Goal: Information Seeking & Learning: Learn about a topic

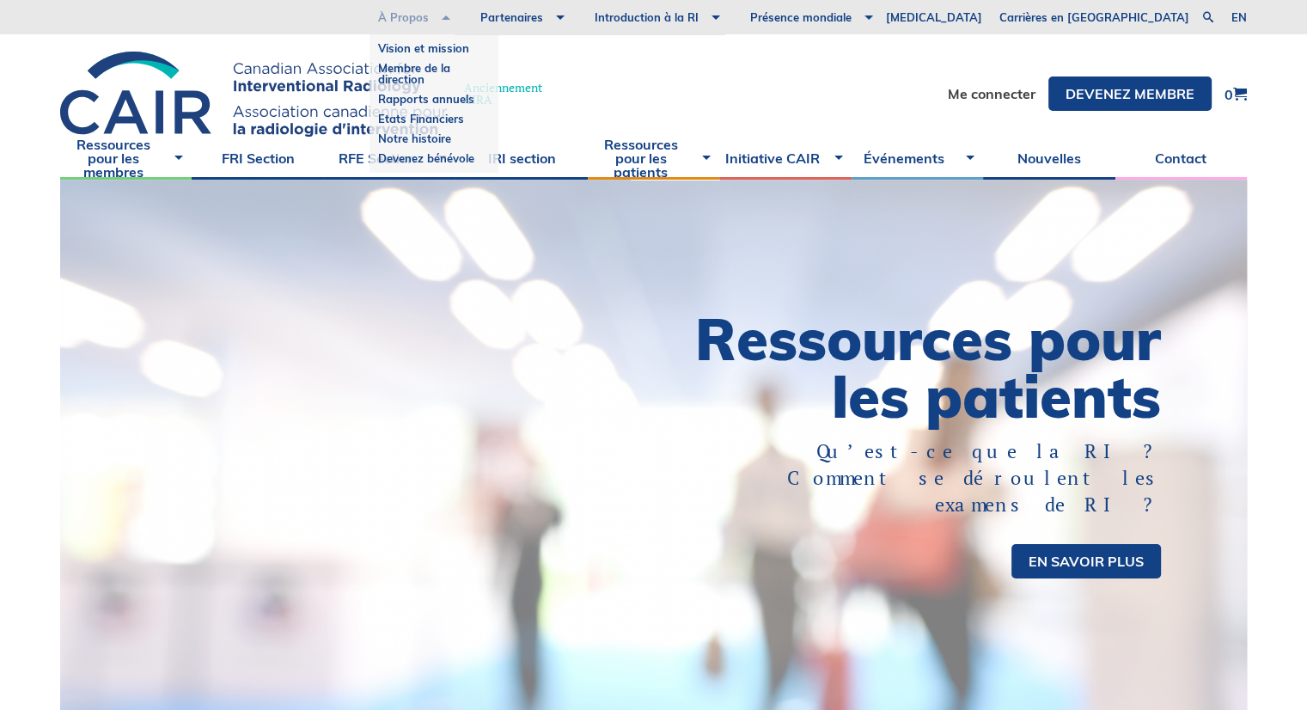
click at [455, 15] on link "À Propos" at bounding box center [403, 17] width 102 height 34
click at [490, 46] on link "Vision et mission" at bounding box center [434, 49] width 112 height 20
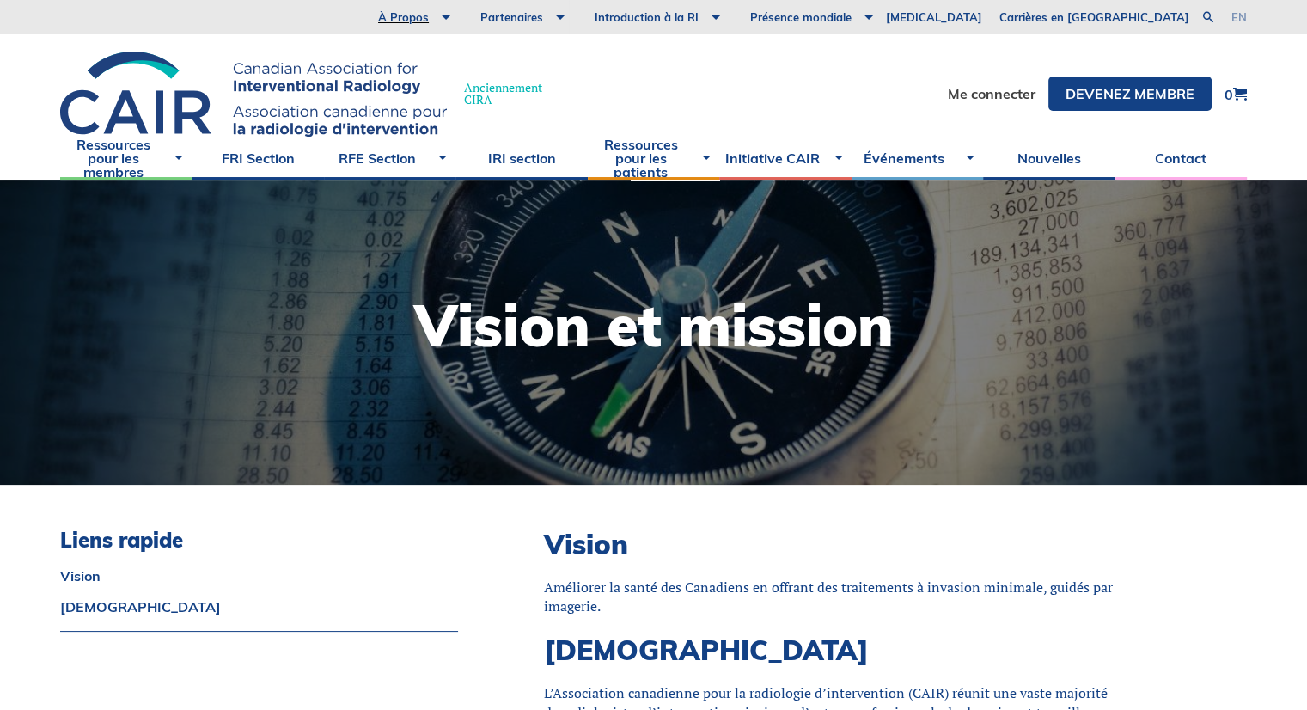
click at [1237, 15] on link "en" at bounding box center [1239, 17] width 15 height 11
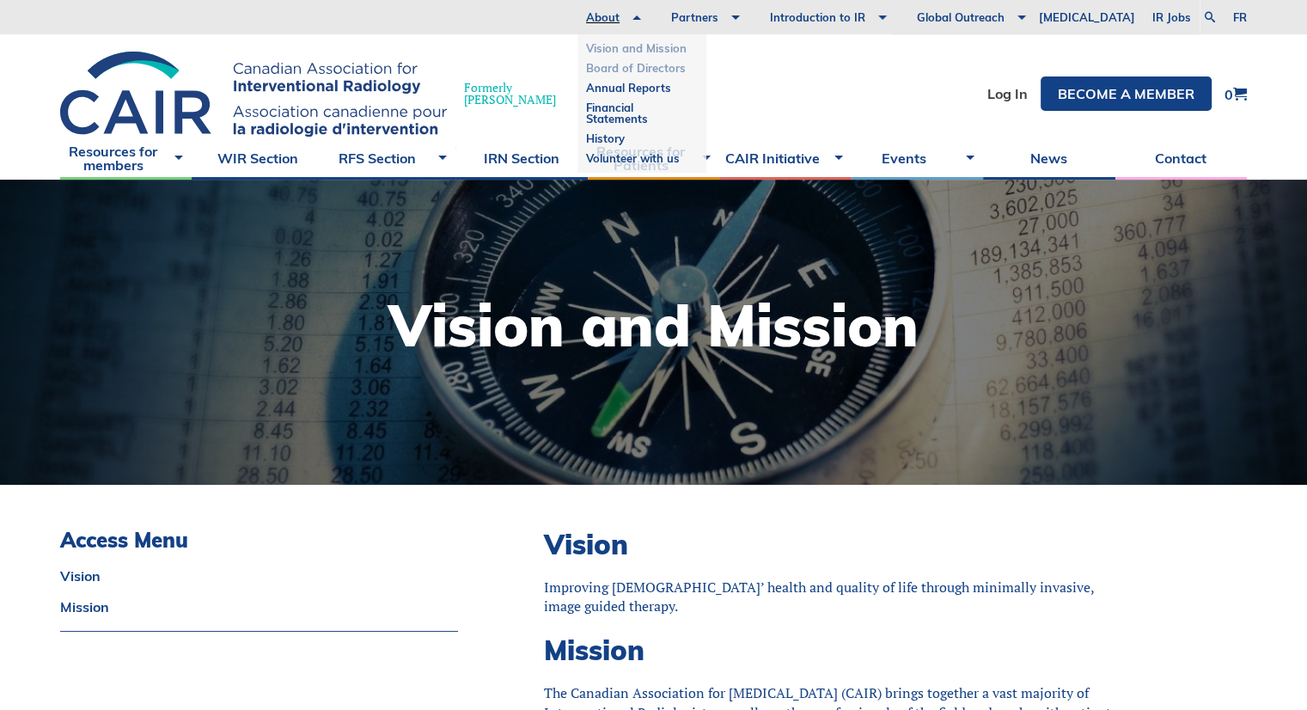
click at [664, 65] on link "Board of Directors" at bounding box center [642, 68] width 112 height 20
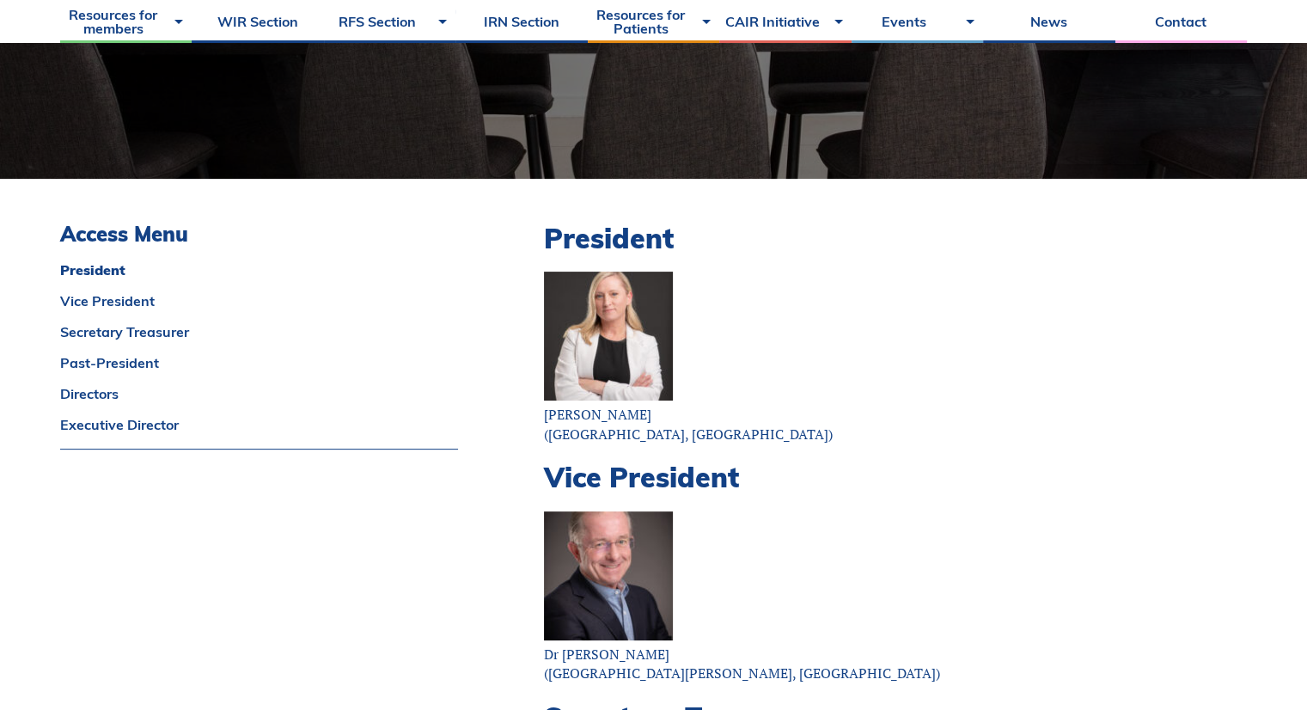
scroll to position [241, 0]
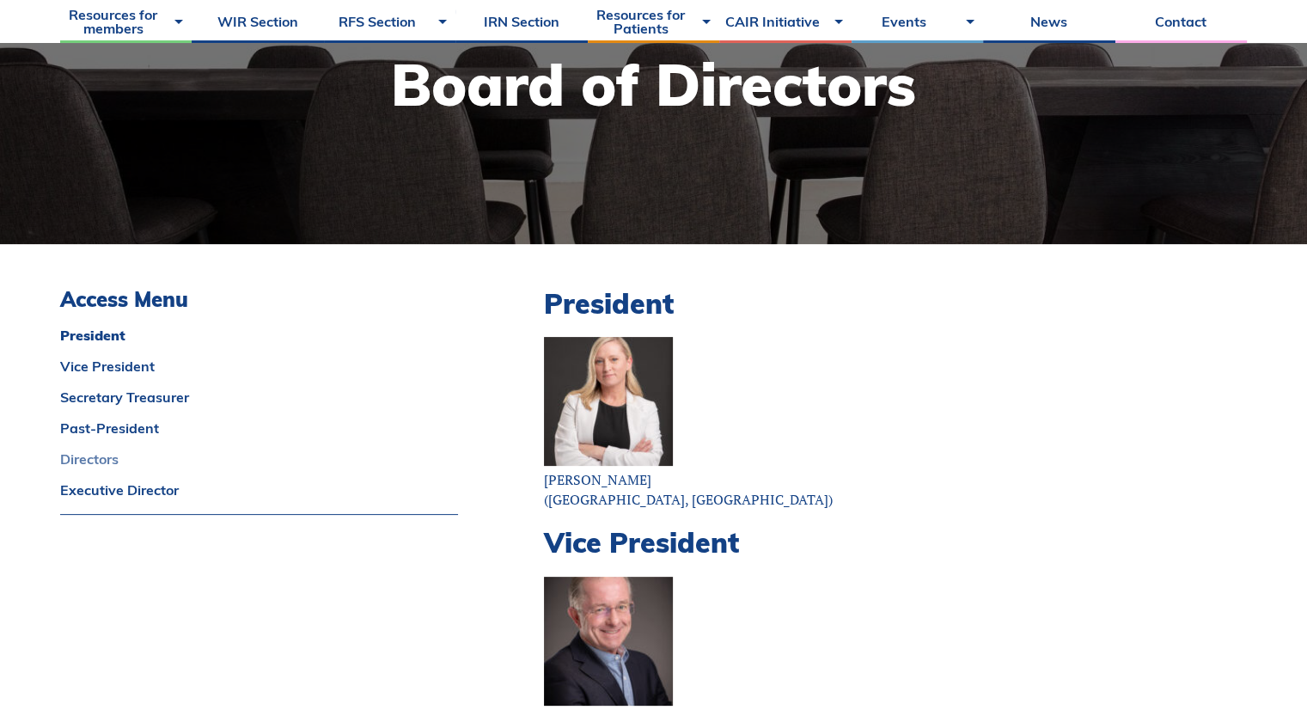
click at [81, 462] on link "Directors" at bounding box center [259, 459] width 398 height 14
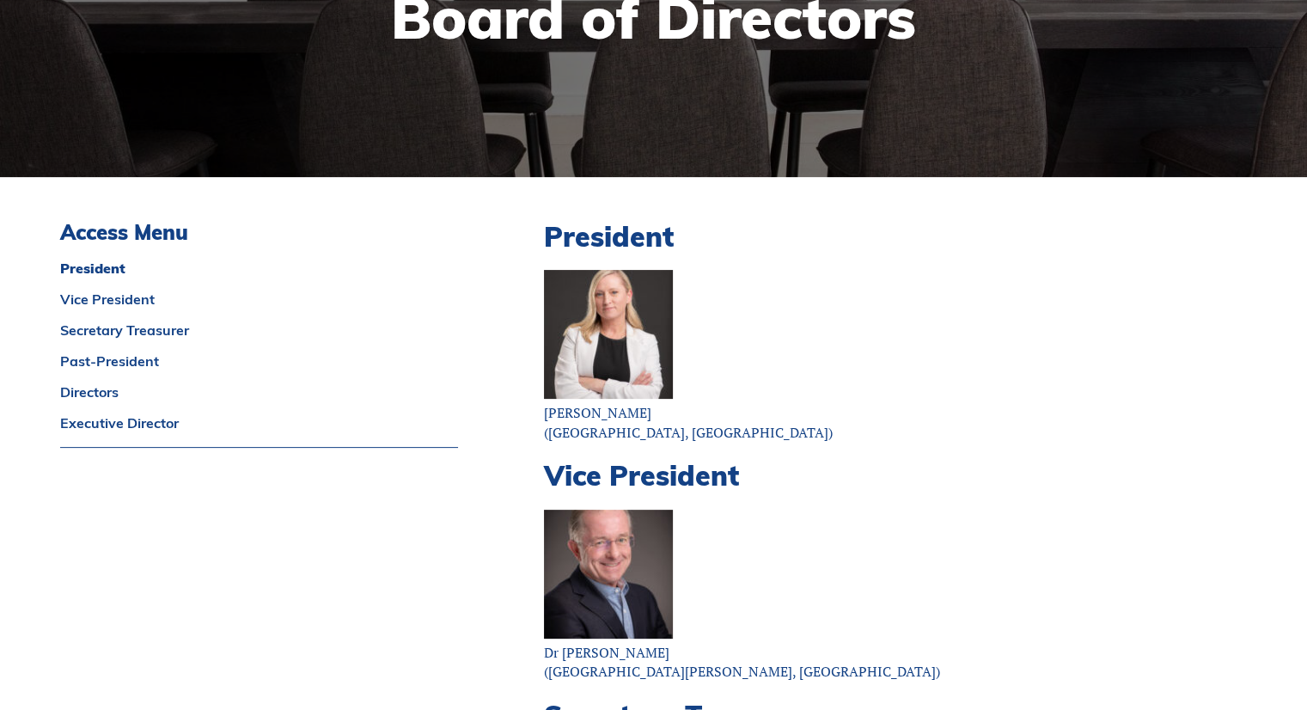
scroll to position [0, 0]
